Goal: Task Accomplishment & Management: Complete application form

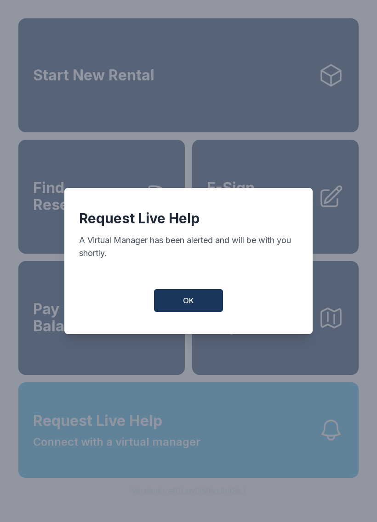
click at [200, 308] on button "OK" at bounding box center [188, 300] width 69 height 23
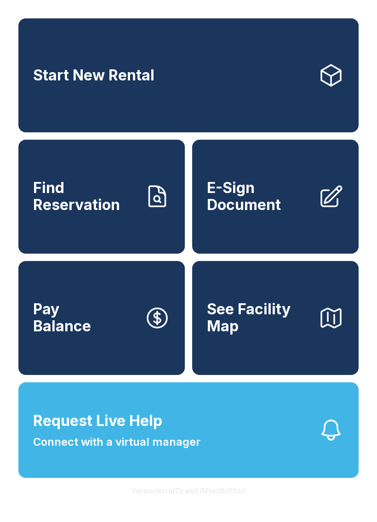
click at [243, 466] on button "Request Live Help Connect with a virtual manager" at bounding box center [188, 430] width 340 height 96
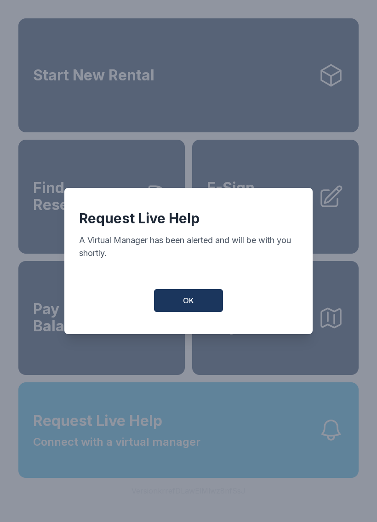
click at [188, 305] on span "OK" at bounding box center [188, 300] width 11 height 11
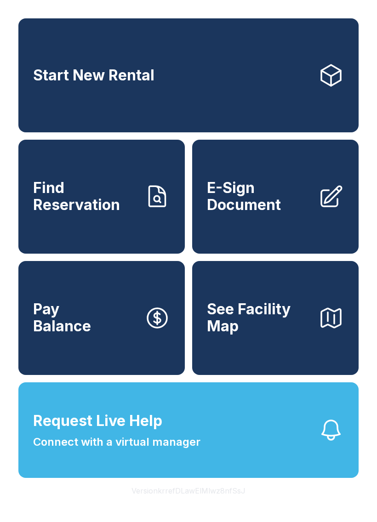
click at [247, 472] on button "Request Live Help Connect with a virtual manager" at bounding box center [188, 430] width 340 height 96
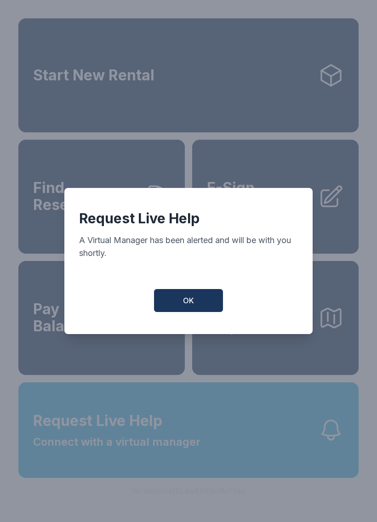
click at [209, 299] on button "OK" at bounding box center [188, 300] width 69 height 23
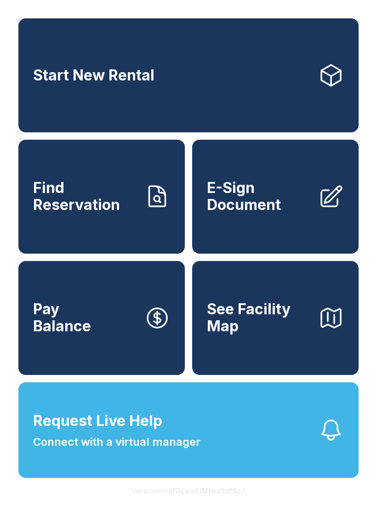
click at [306, 230] on link "E-Sign Document" at bounding box center [275, 197] width 166 height 114
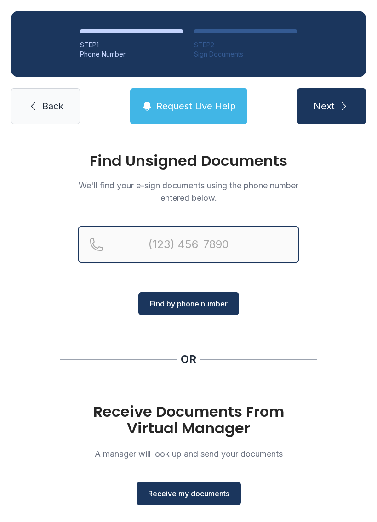
click at [164, 239] on input "Reservation phone number" at bounding box center [188, 244] width 221 height 37
type input "[PHONE_NUMBER]"
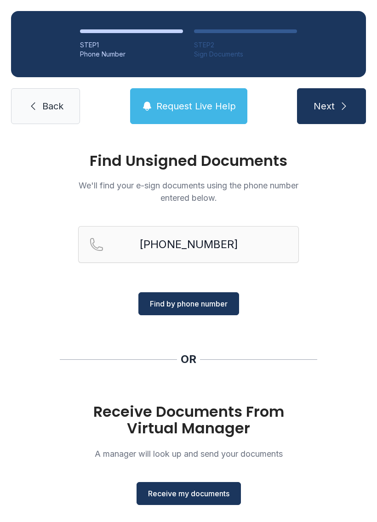
click at [207, 308] on span "Find by phone number" at bounding box center [189, 303] width 78 height 11
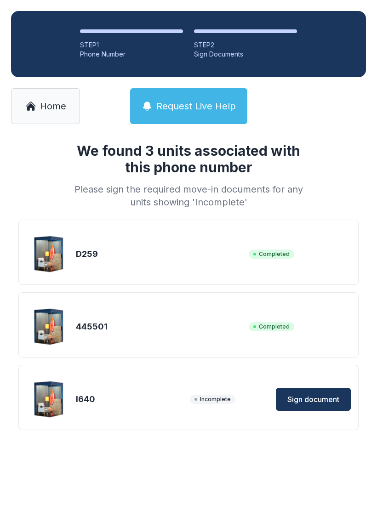
click at [322, 404] on span "Sign document" at bounding box center [313, 399] width 52 height 11
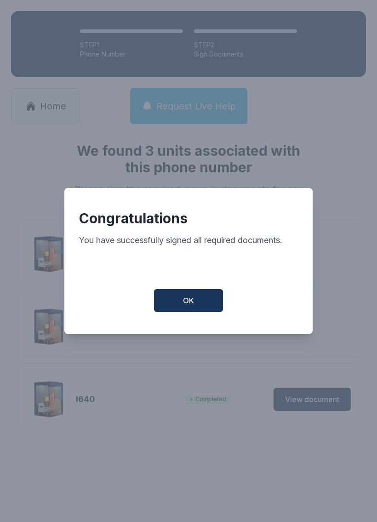
click at [197, 301] on button "OK" at bounding box center [188, 300] width 69 height 23
